Goal: Task Accomplishment & Management: Manage account settings

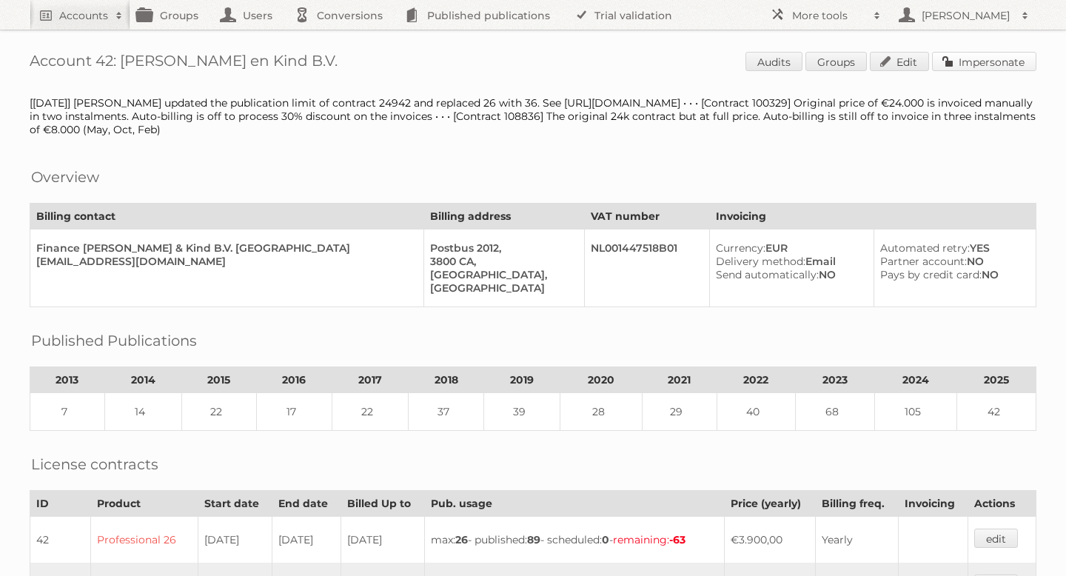
click at [973, 67] on link "Impersonate" at bounding box center [984, 61] width 104 height 19
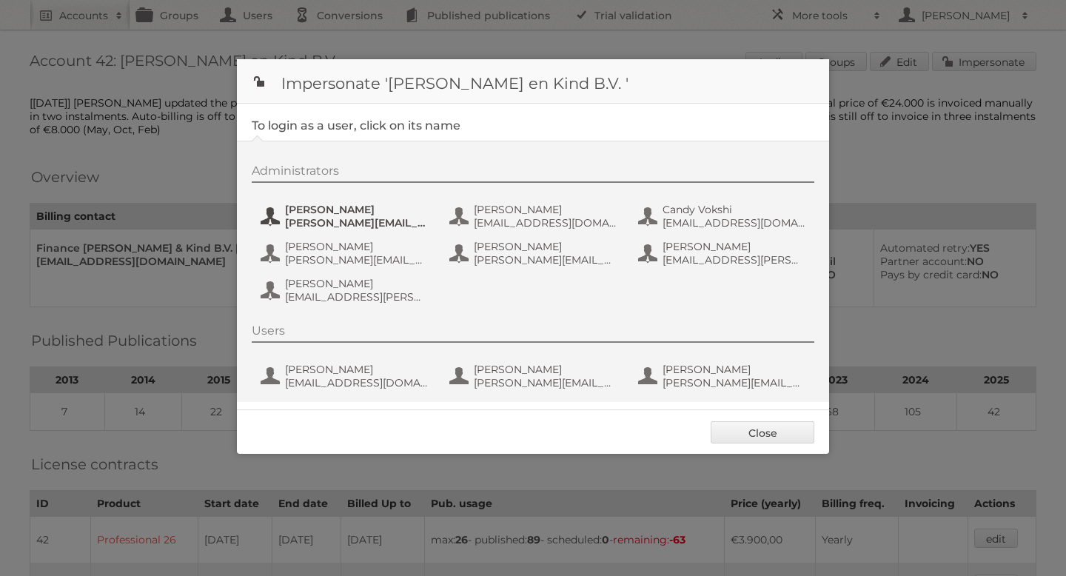
click at [297, 221] on span "[PERSON_NAME][EMAIL_ADDRESS][DOMAIN_NAME]" at bounding box center [357, 222] width 144 height 13
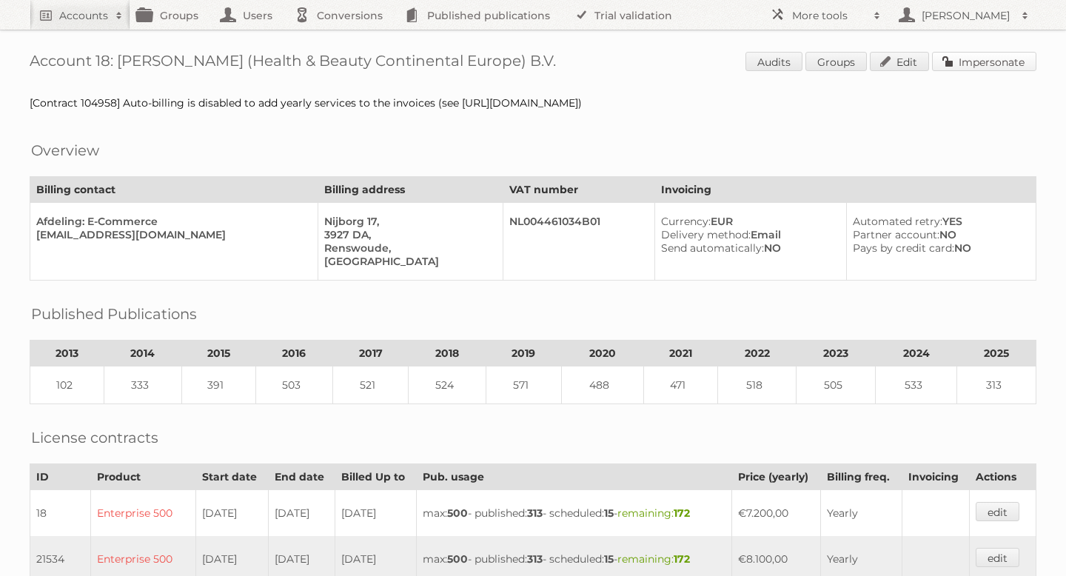
click at [966, 65] on link "Impersonate" at bounding box center [984, 61] width 104 height 19
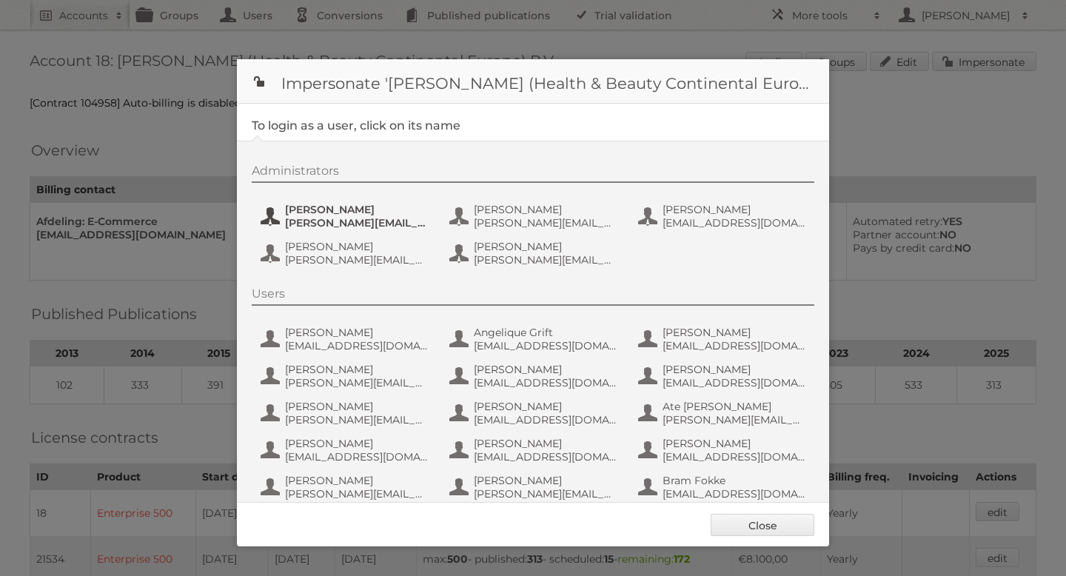
click at [350, 212] on span "Etienne Nauta" at bounding box center [357, 209] width 144 height 13
